Goal: Find specific page/section: Find specific page/section

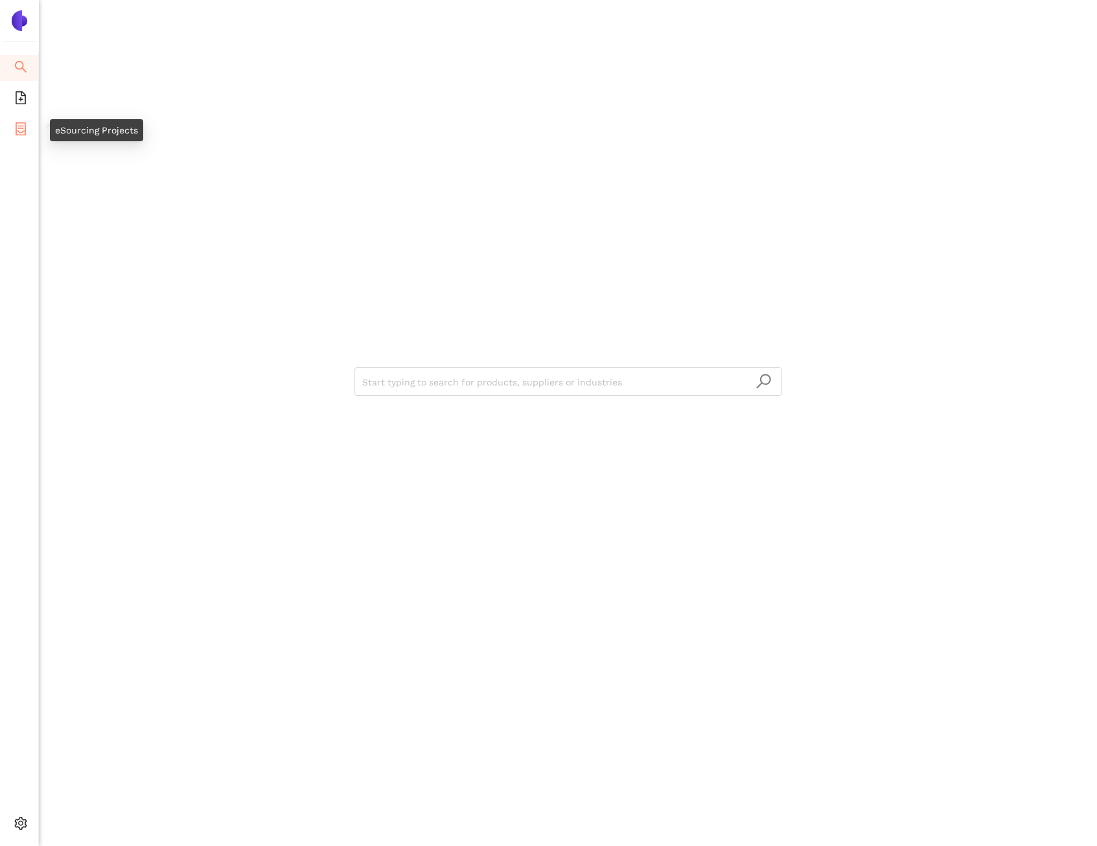
click at [23, 139] on span "container" at bounding box center [20, 131] width 13 height 26
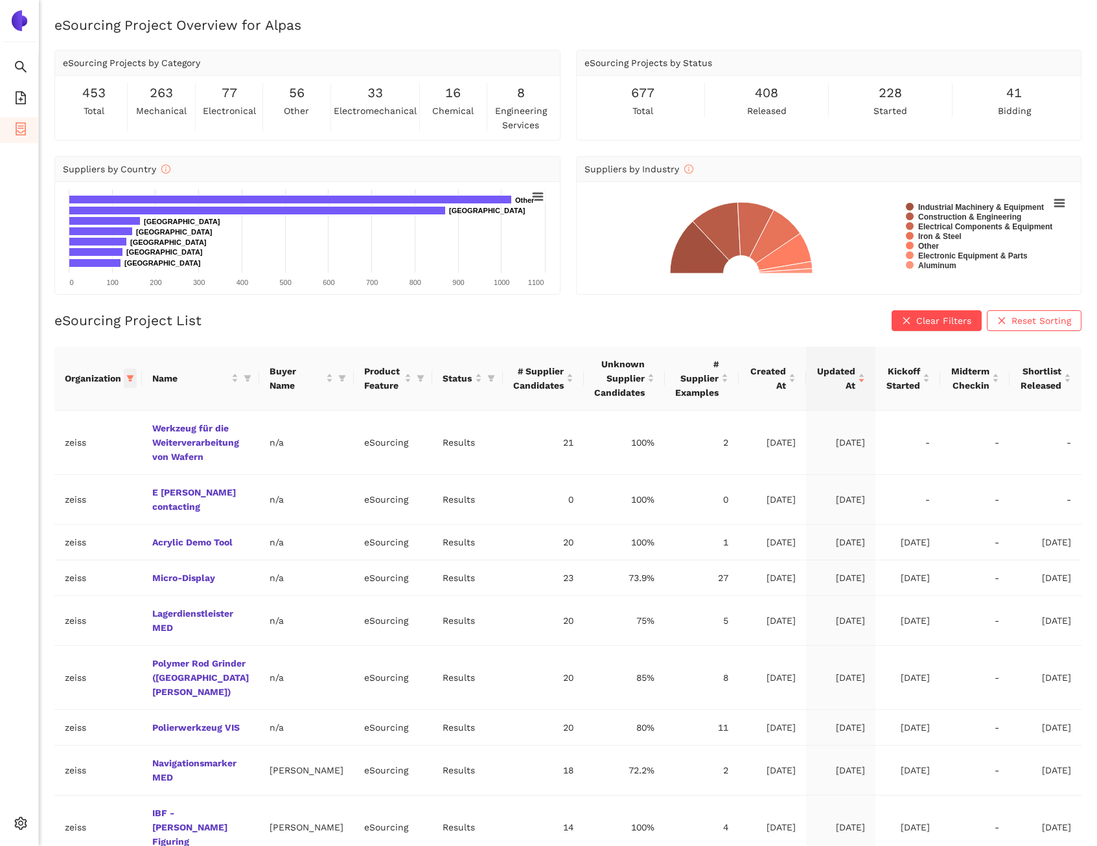
click at [128, 372] on span at bounding box center [130, 378] width 13 height 19
click at [34, 603] on span "Reset" at bounding box center [31, 606] width 25 height 14
checkbox input "false"
click at [130, 605] on span "OK" at bounding box center [136, 606] width 12 height 14
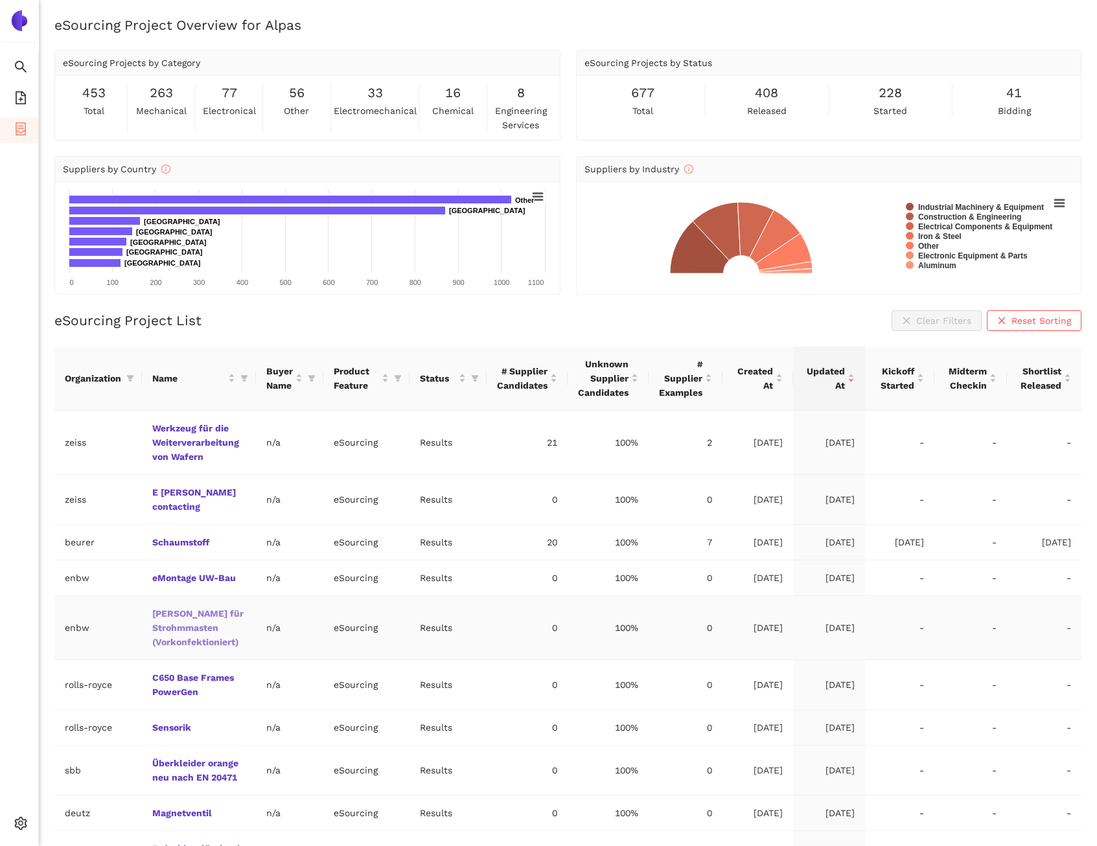
click at [0, 0] on link "[PERSON_NAME] für Strohmmasten (Vorkonfektioniert)" at bounding box center [0, 0] width 0 height 0
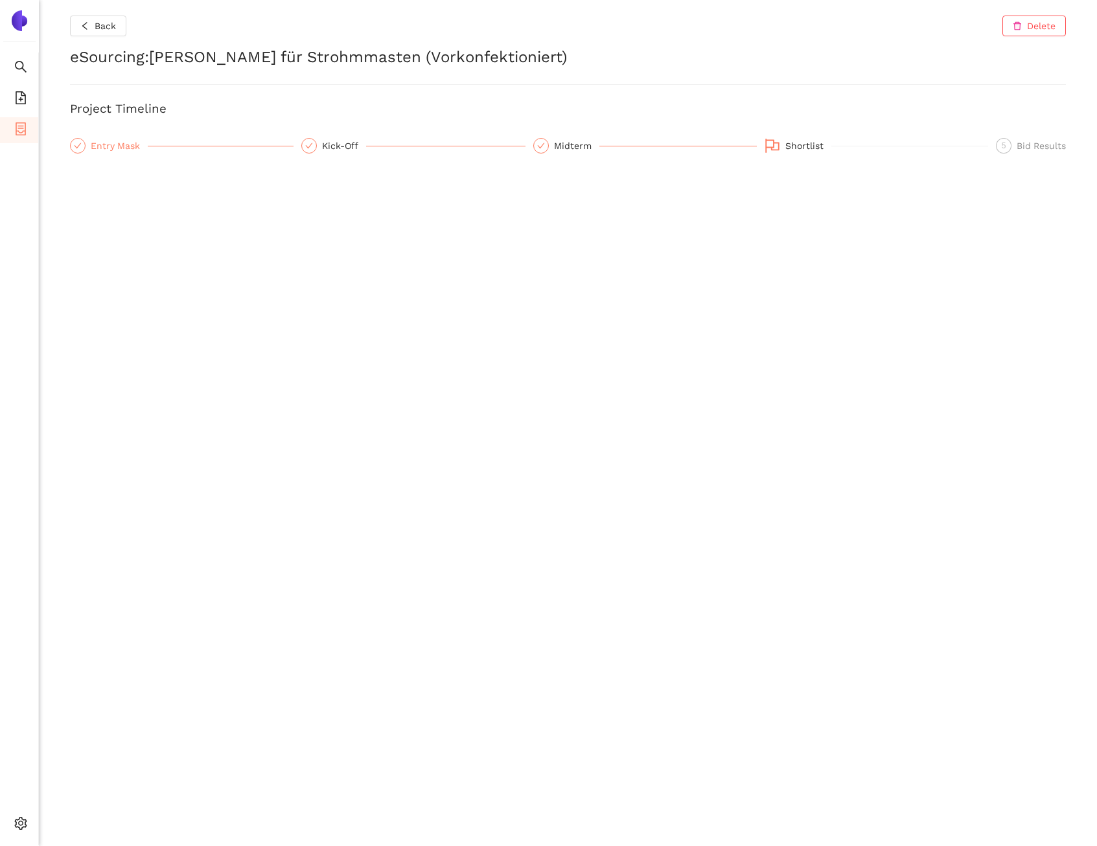
click at [126, 148] on div "Entry Mask" at bounding box center [119, 146] width 57 height 16
click at [24, 118] on span "container" at bounding box center [20, 131] width 13 height 26
